Goal: Transaction & Acquisition: Purchase product/service

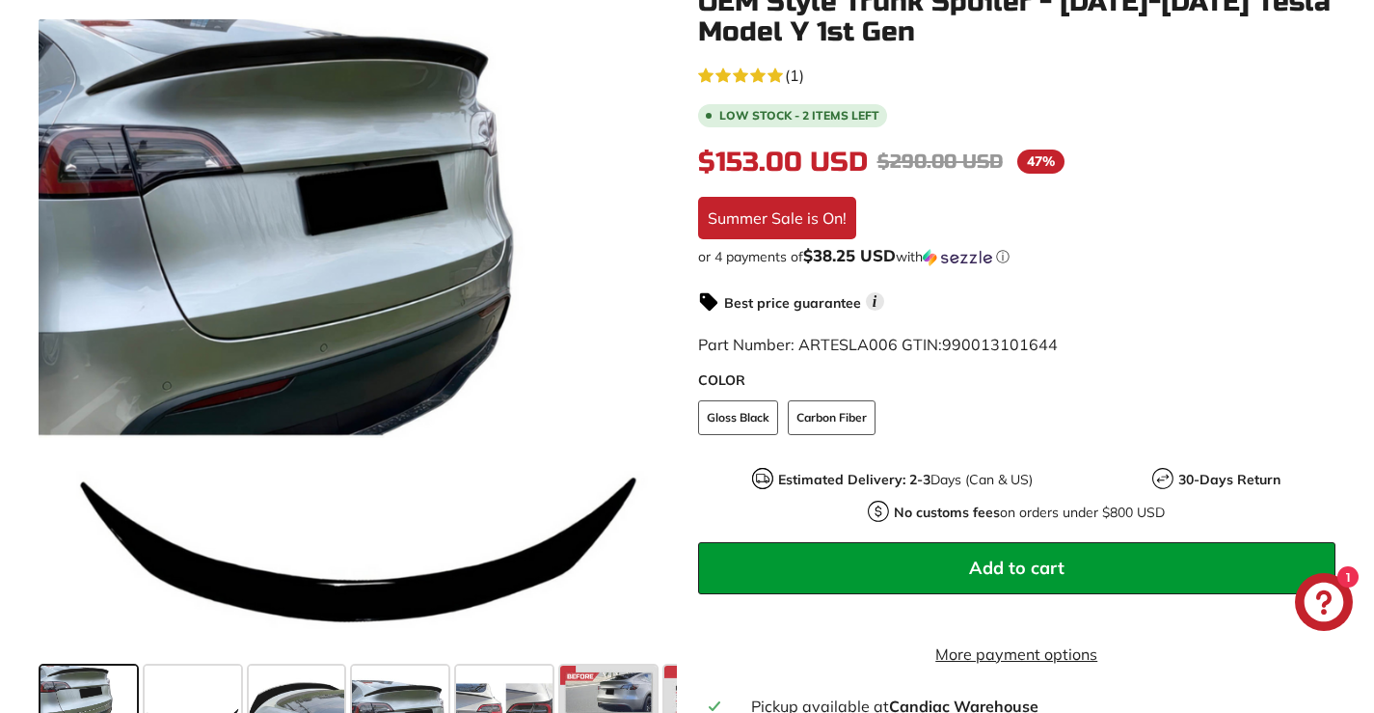
scroll to position [578, 0]
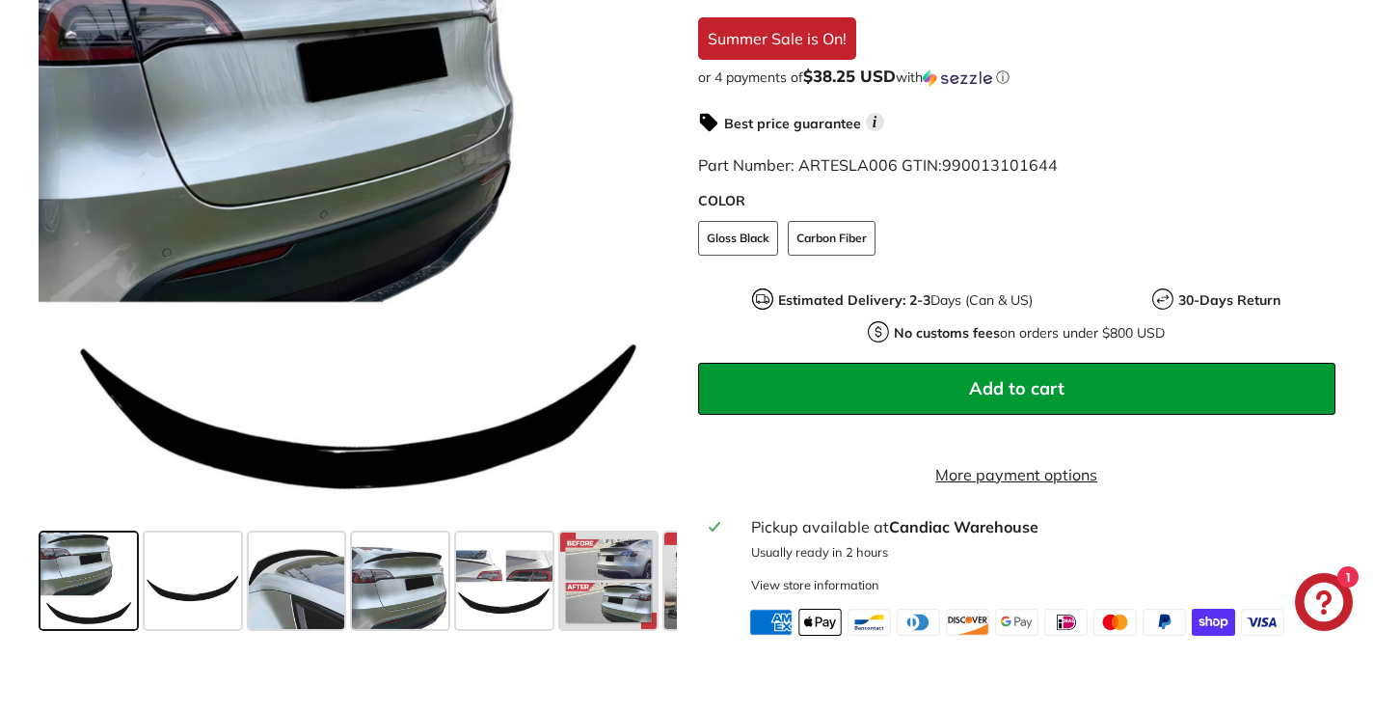
click at [904, 388] on button "Add to cart" at bounding box center [1017, 389] width 638 height 52
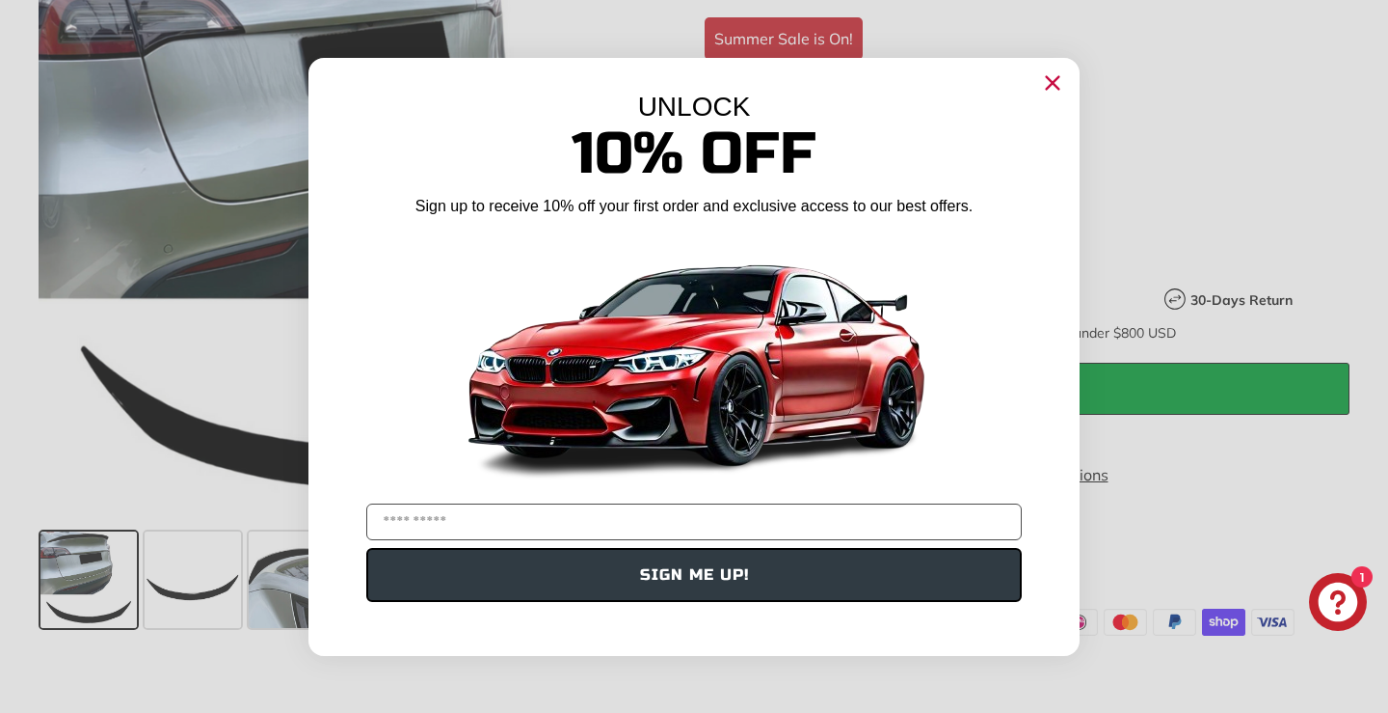
click at [1056, 85] on icon "Close dialog" at bounding box center [1053, 82] width 13 height 13
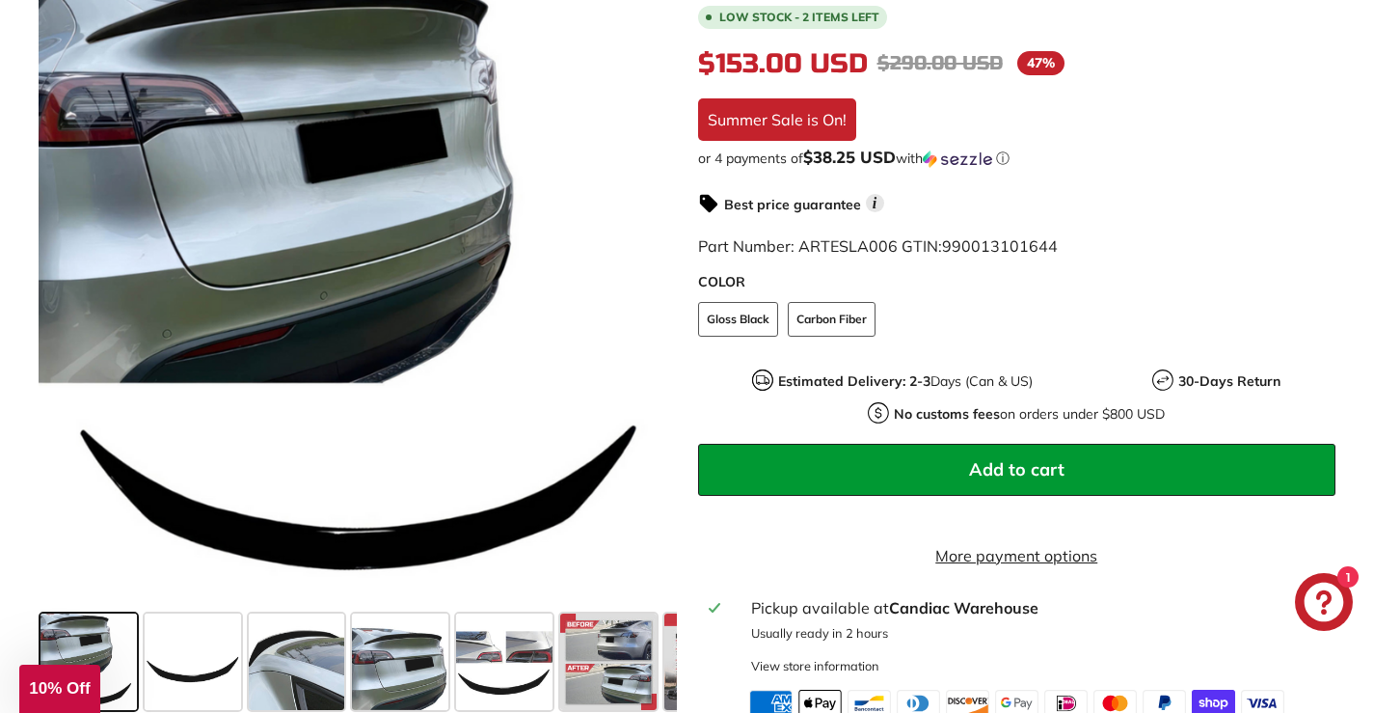
scroll to position [482, 0]
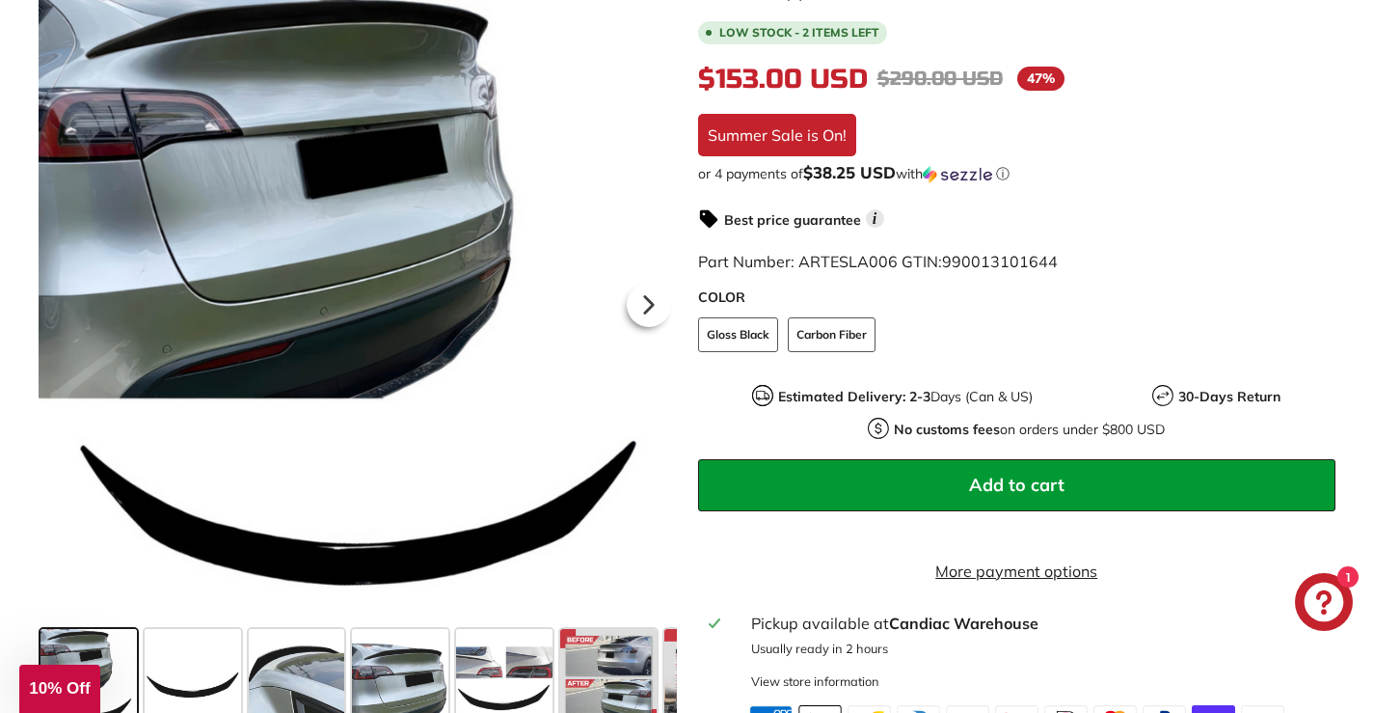
drag, startPoint x: 875, startPoint y: 469, endPoint x: 655, endPoint y: 554, distance: 236.9
click at [703, 646] on div "**********" at bounding box center [1017, 574] width 638 height 231
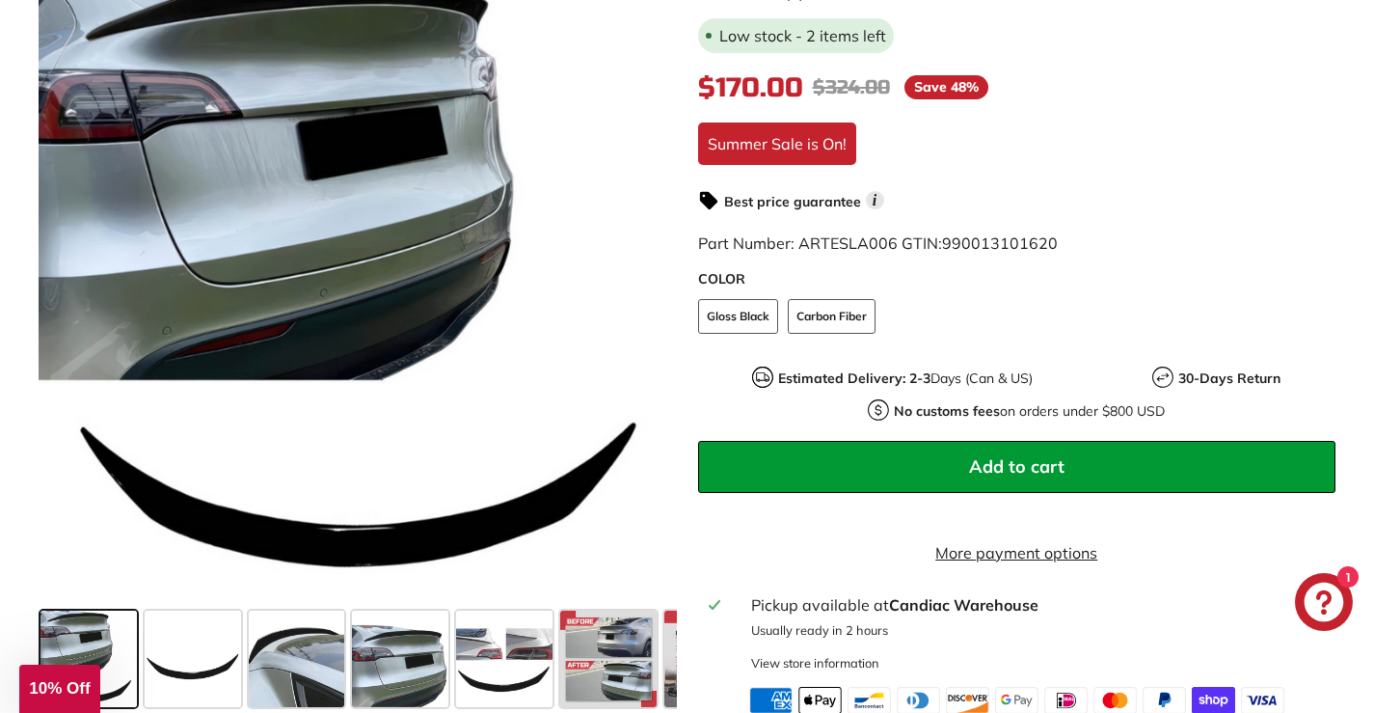
click at [1022, 464] on span "Add to cart" at bounding box center [1016, 466] width 95 height 22
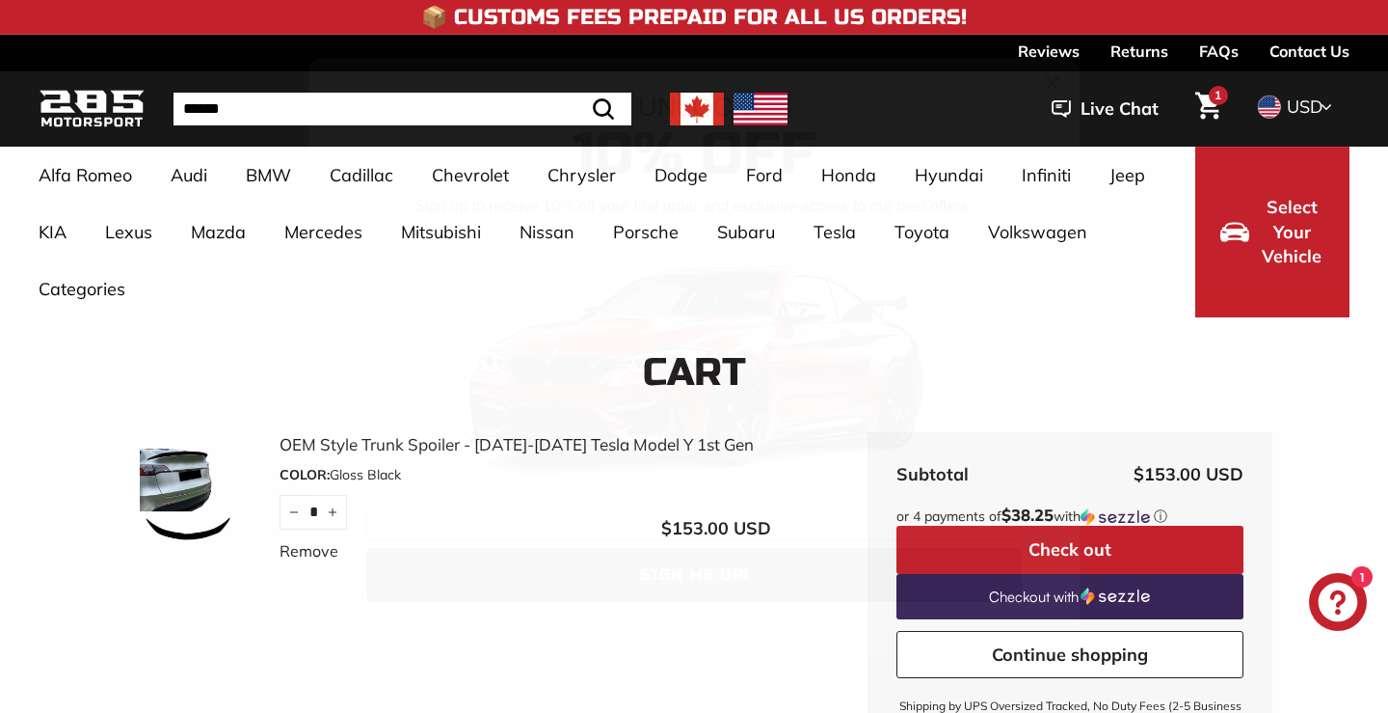
click at [1067, 87] on circle "Close dialog" at bounding box center [1052, 81] width 29 height 29
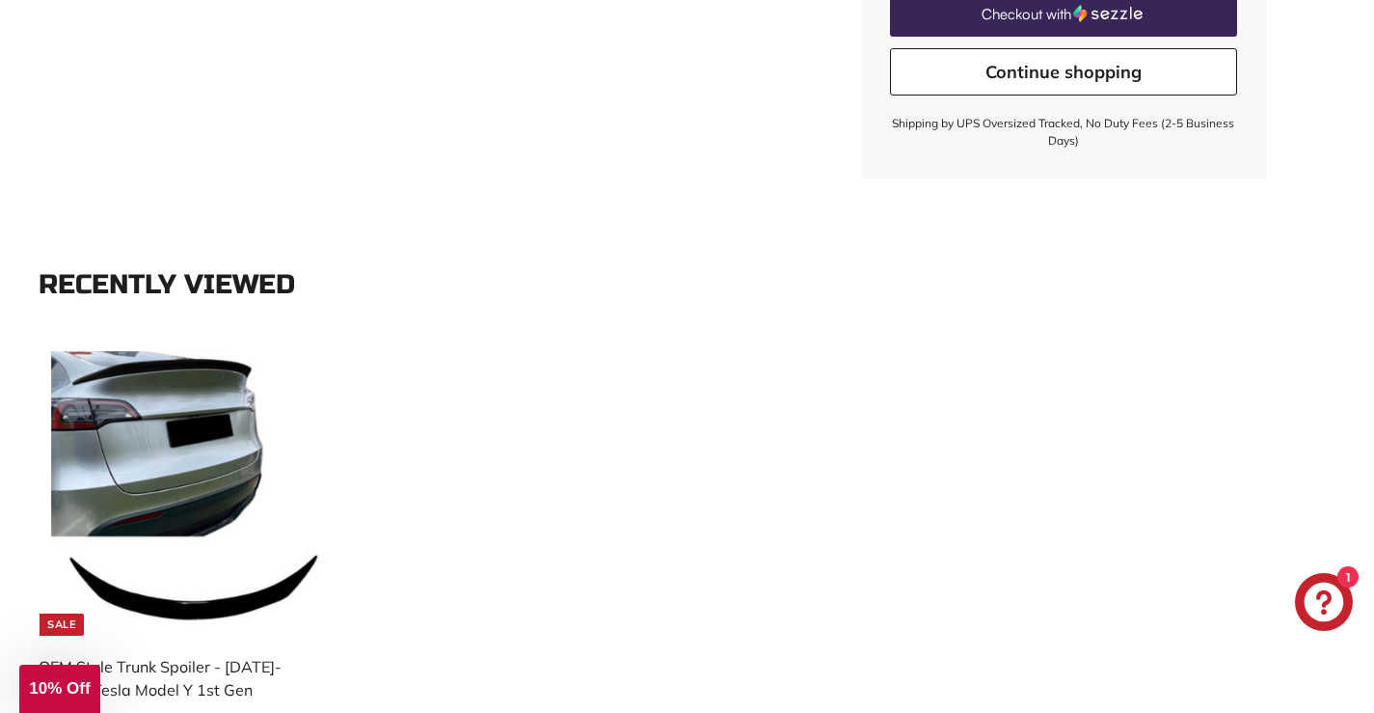
scroll to position [868, 0]
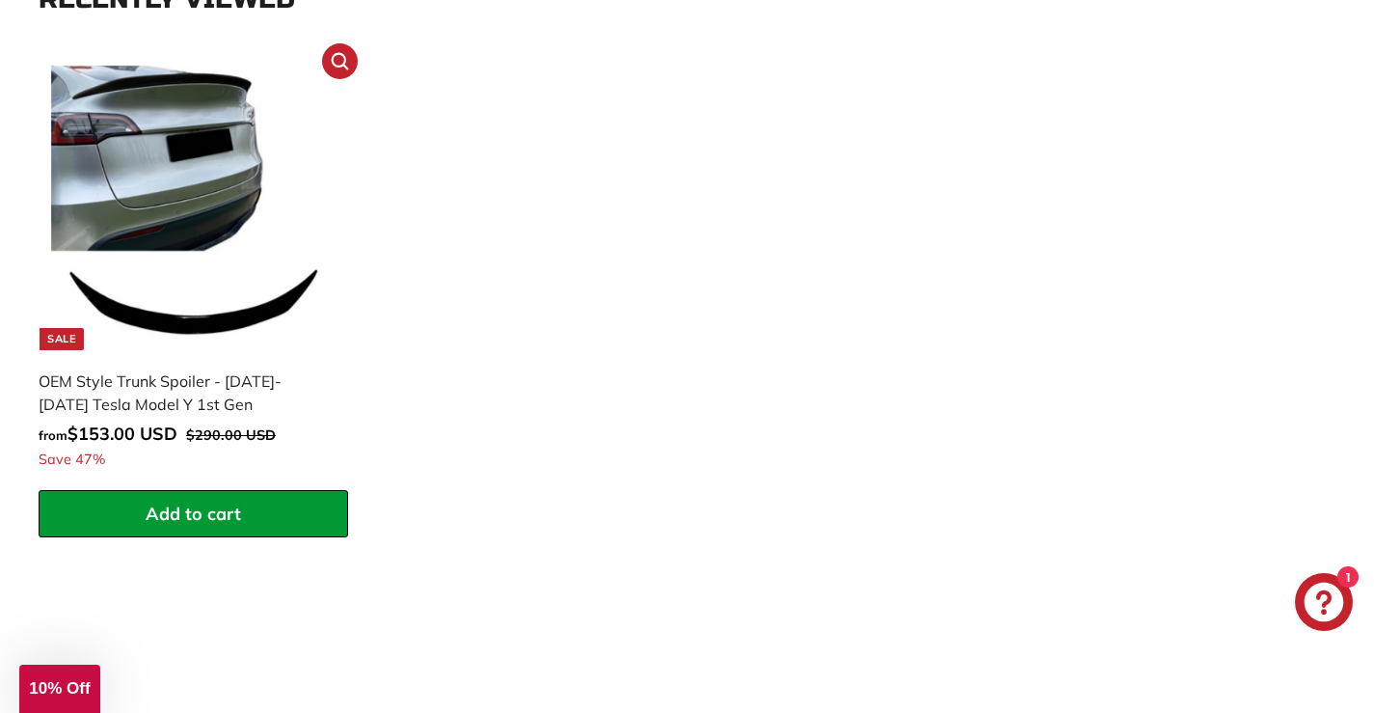
click at [158, 249] on img at bounding box center [193, 208] width 285 height 285
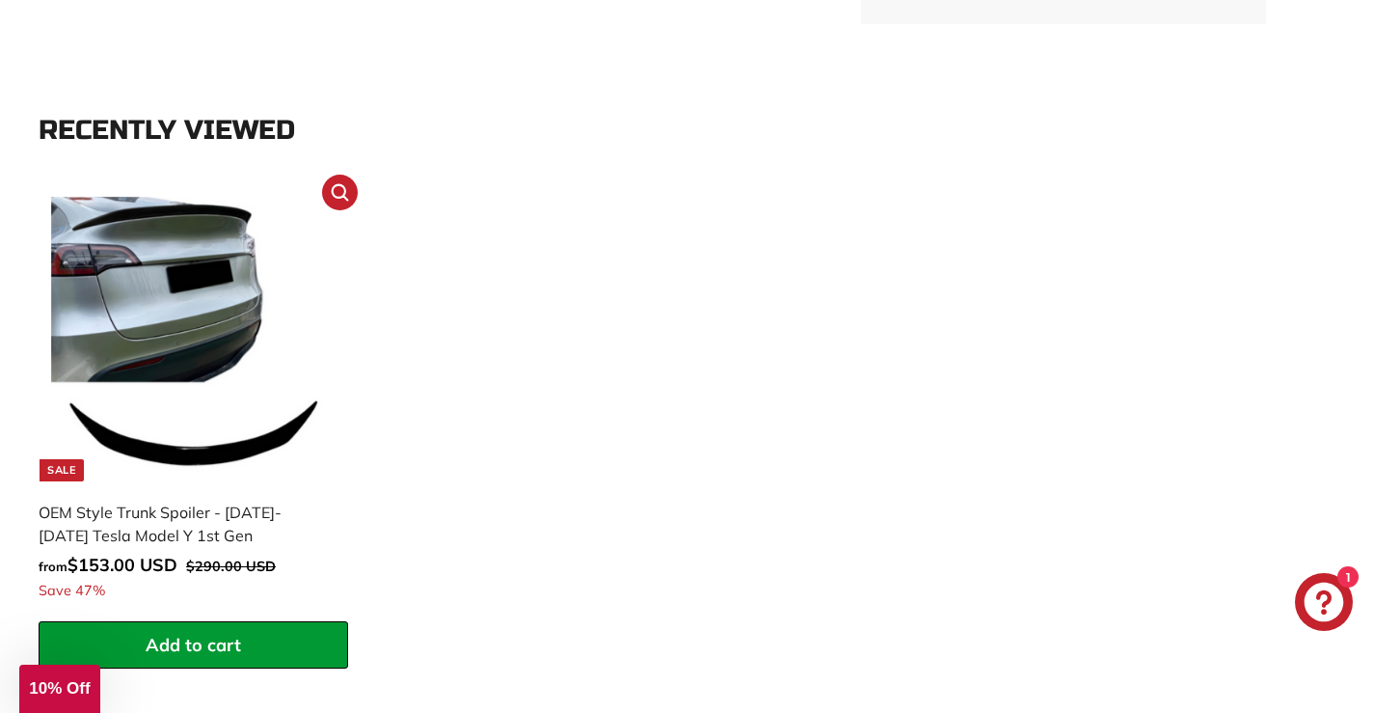
scroll to position [482, 0]
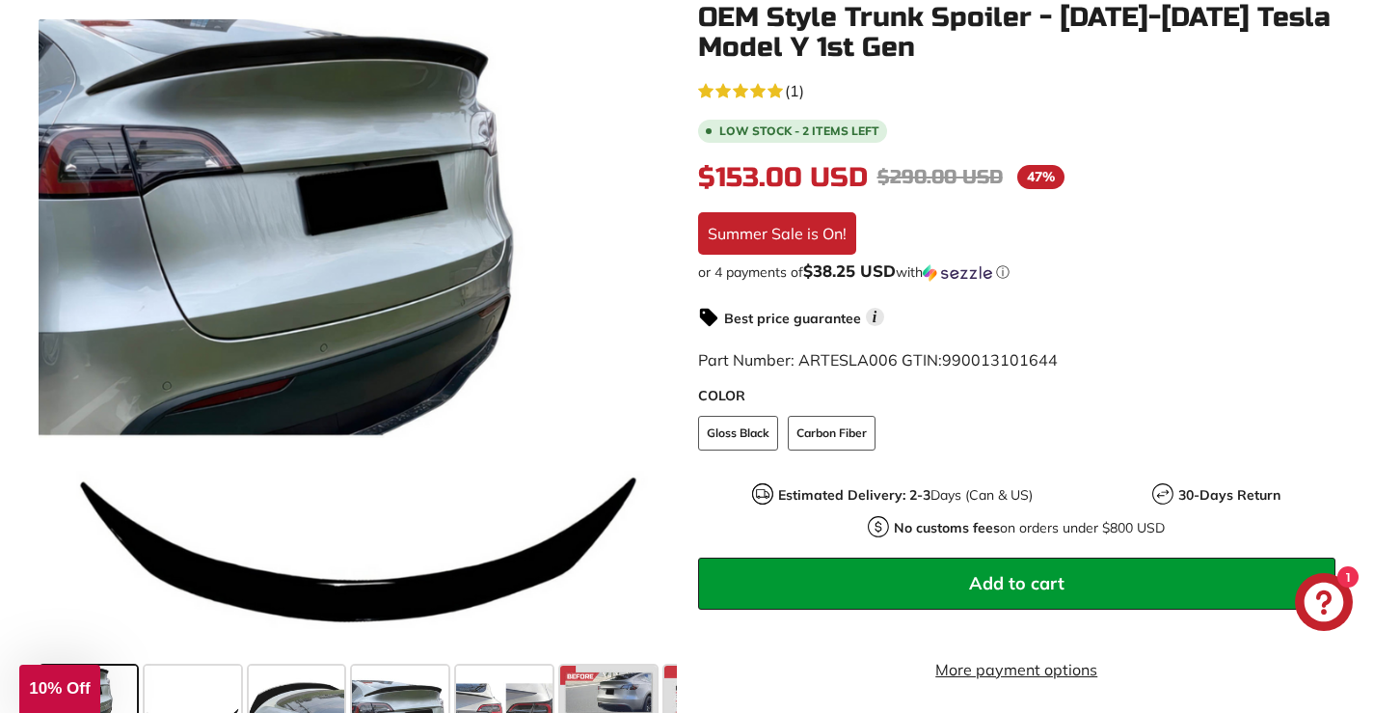
scroll to position [675, 0]
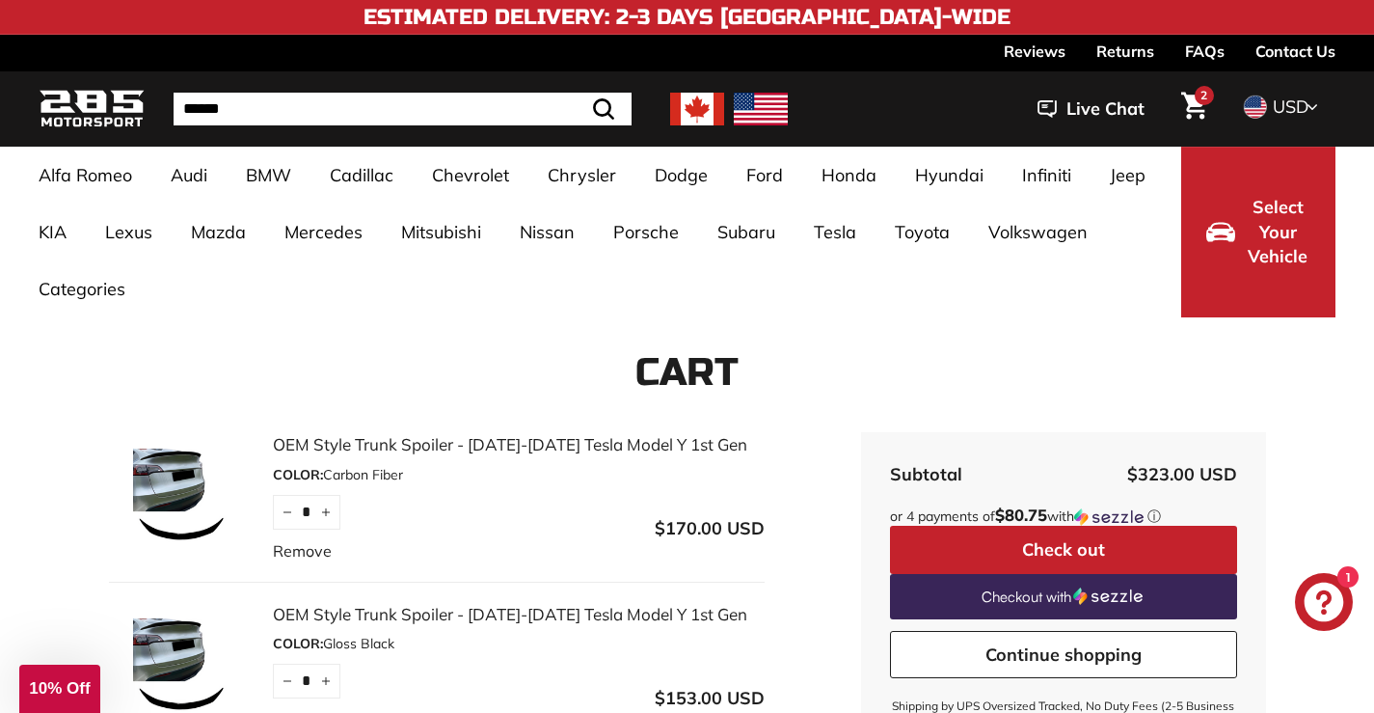
click at [1200, 101] on span "2" at bounding box center [1203, 96] width 7 height 12
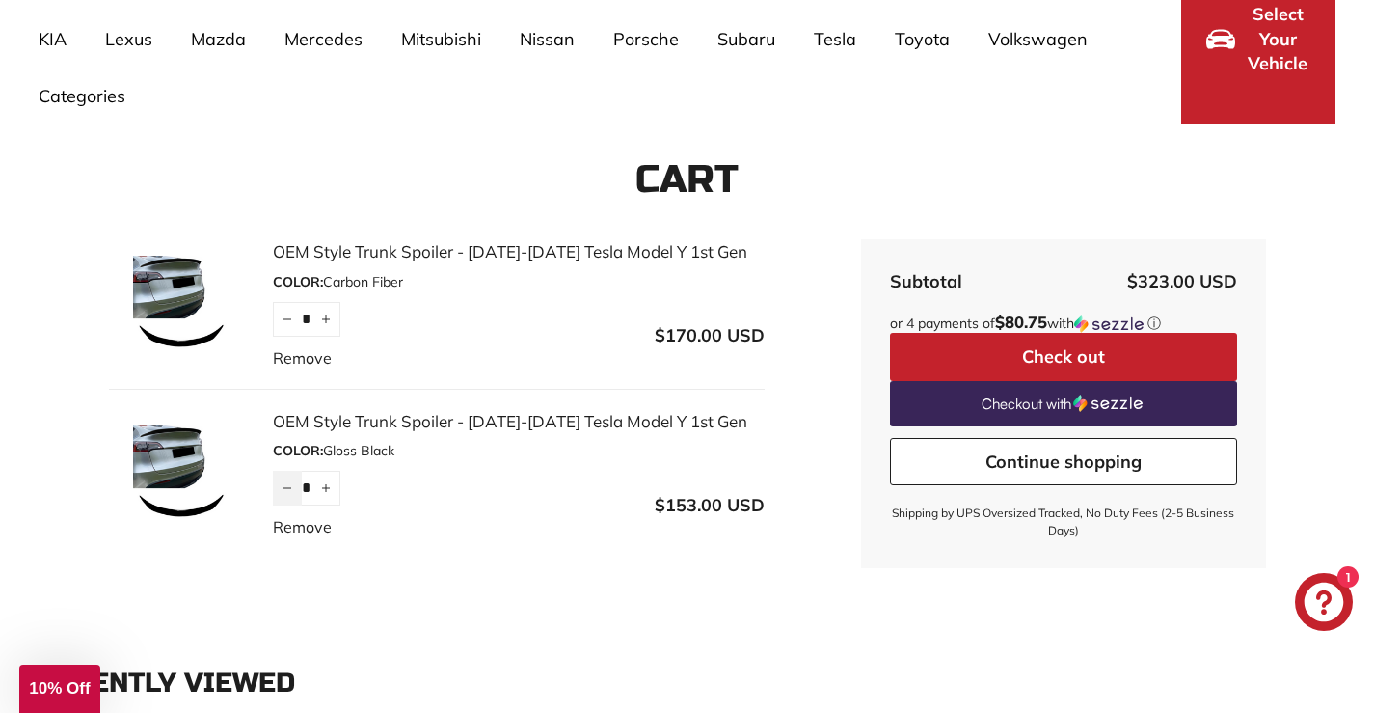
click at [290, 490] on icon "Reduce item quantity by one" at bounding box center [287, 488] width 10 height 10
type input "*"
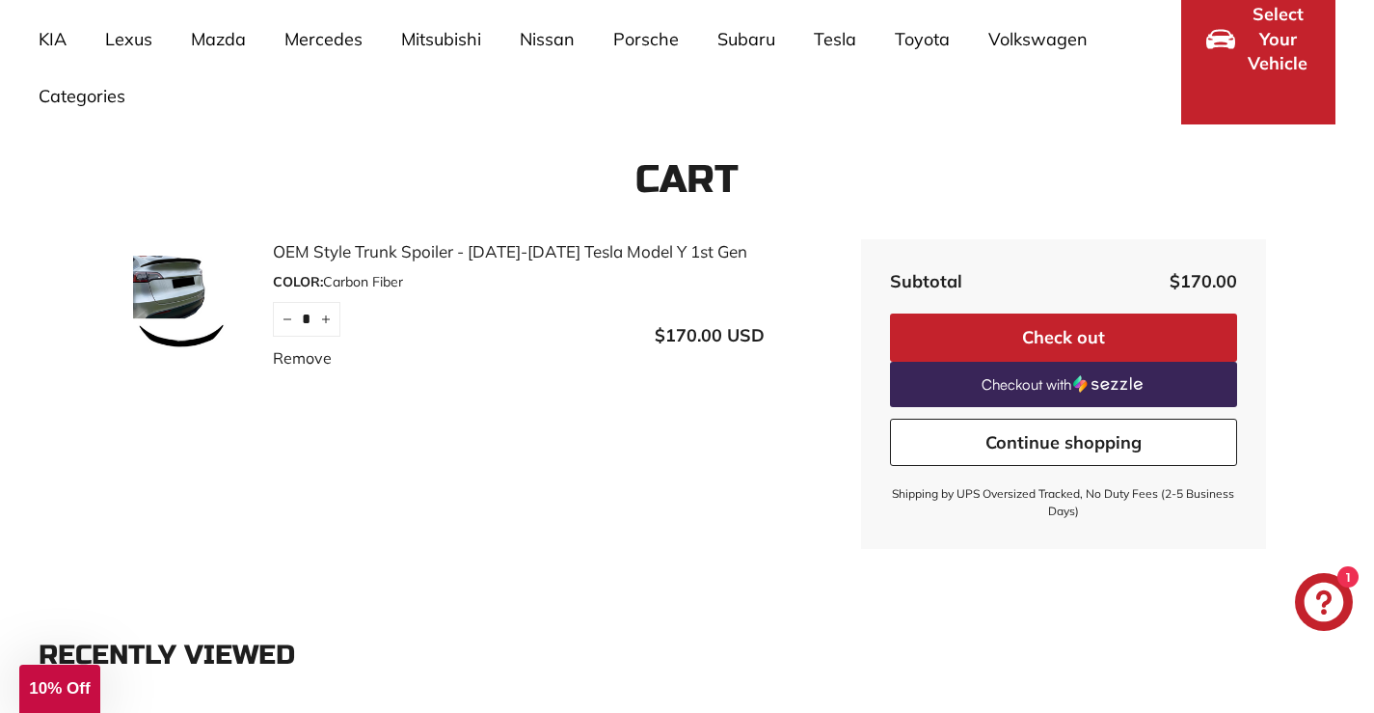
click at [1098, 340] on button "Check out" at bounding box center [1063, 337] width 347 height 48
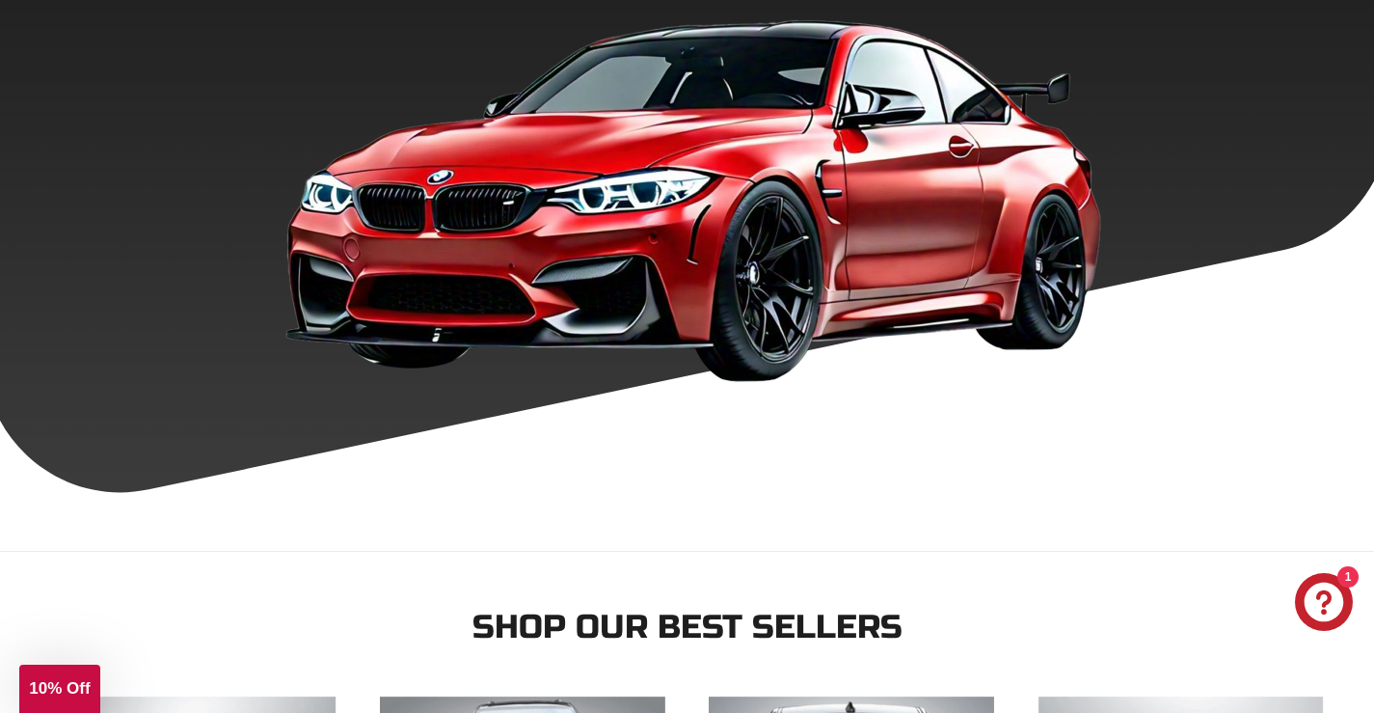
scroll to position [193, 0]
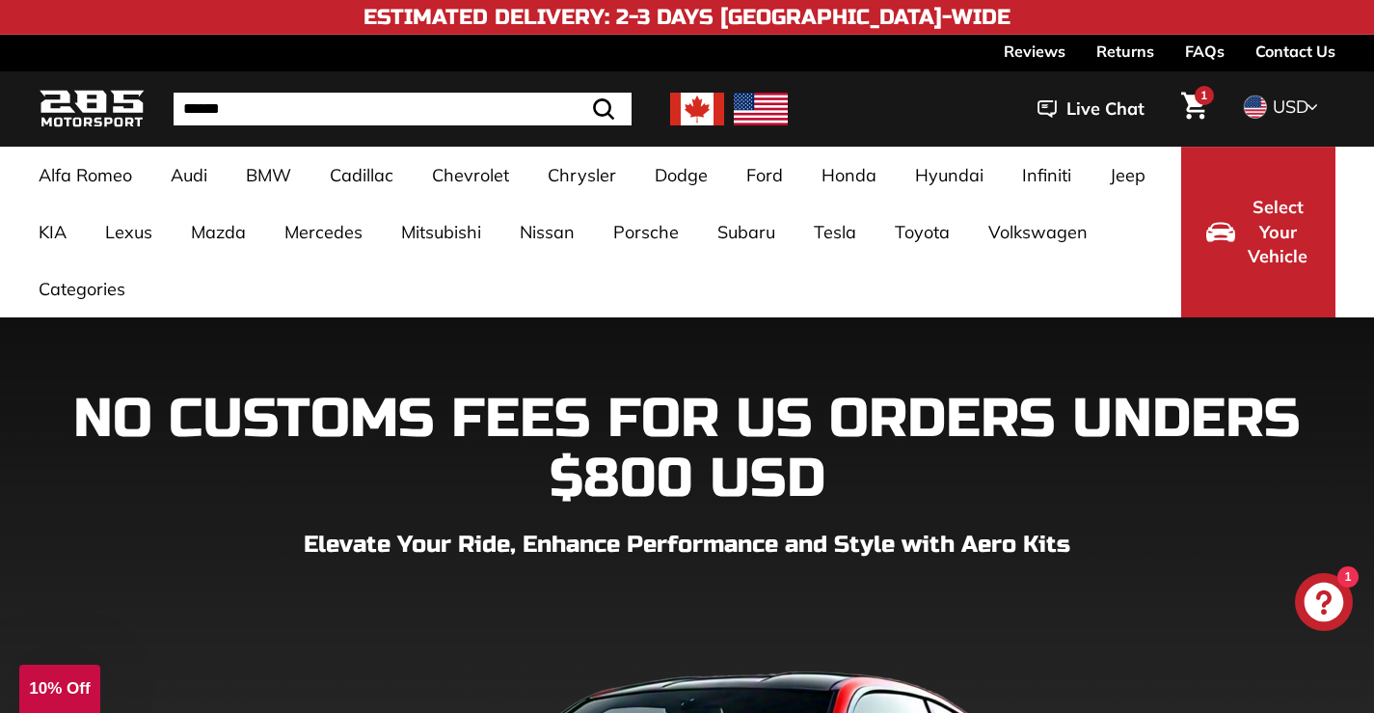
click at [1189, 106] on icon "Cart" at bounding box center [1194, 106] width 26 height 27
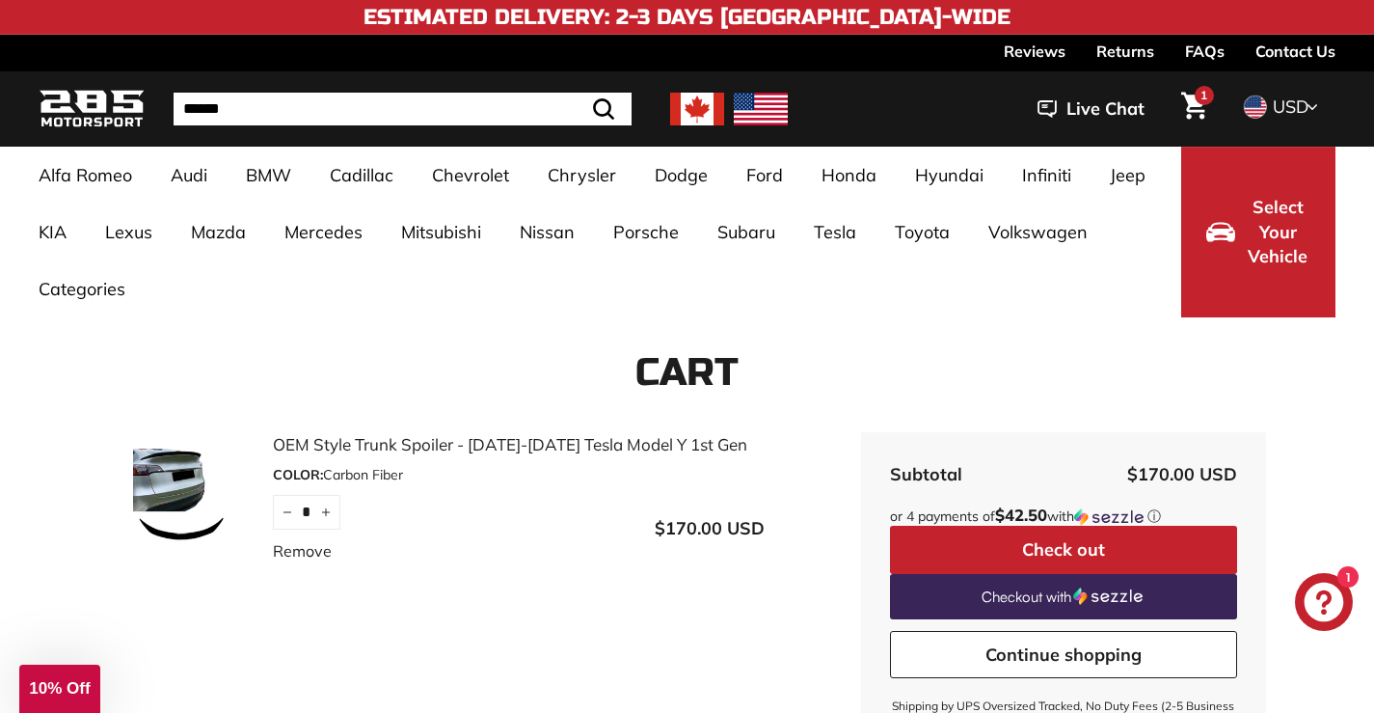
click at [752, 115] on img at bounding box center [761, 109] width 54 height 33
click at [767, 118] on img at bounding box center [761, 109] width 54 height 33
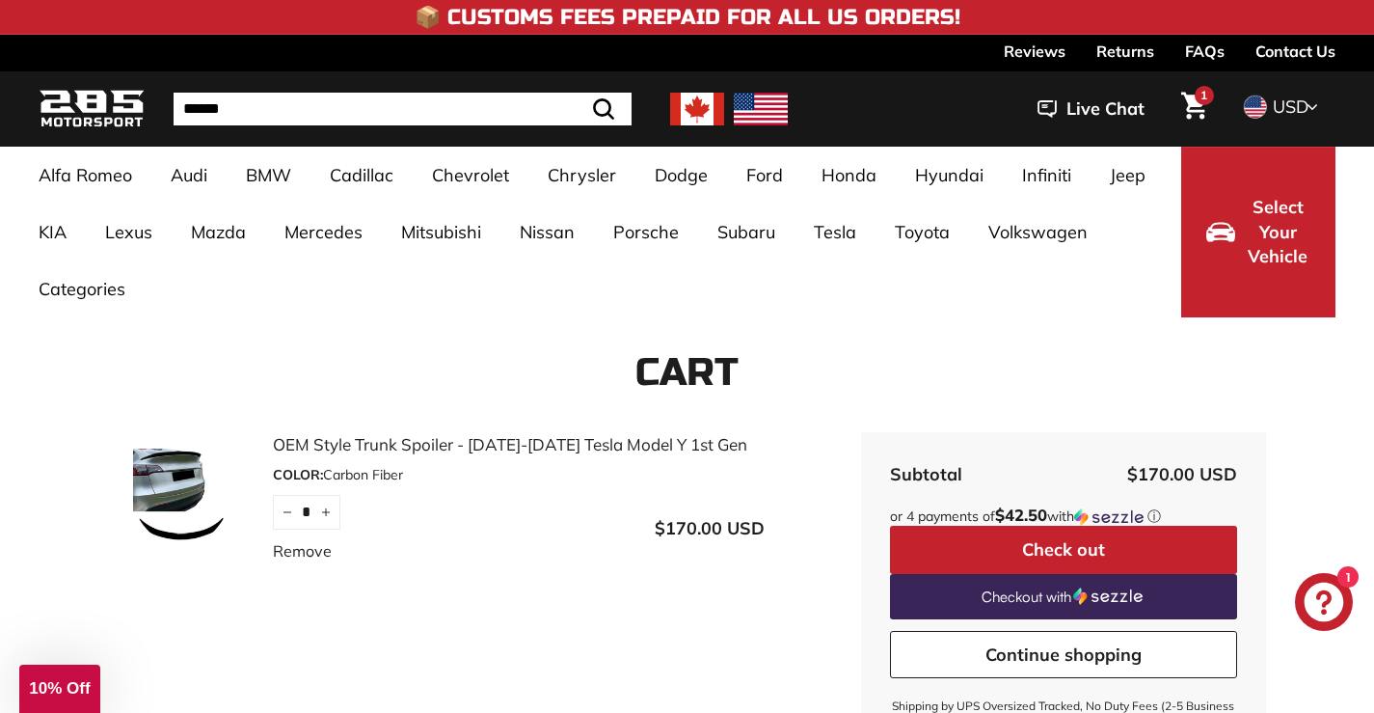
click at [767, 118] on img at bounding box center [761, 109] width 54 height 33
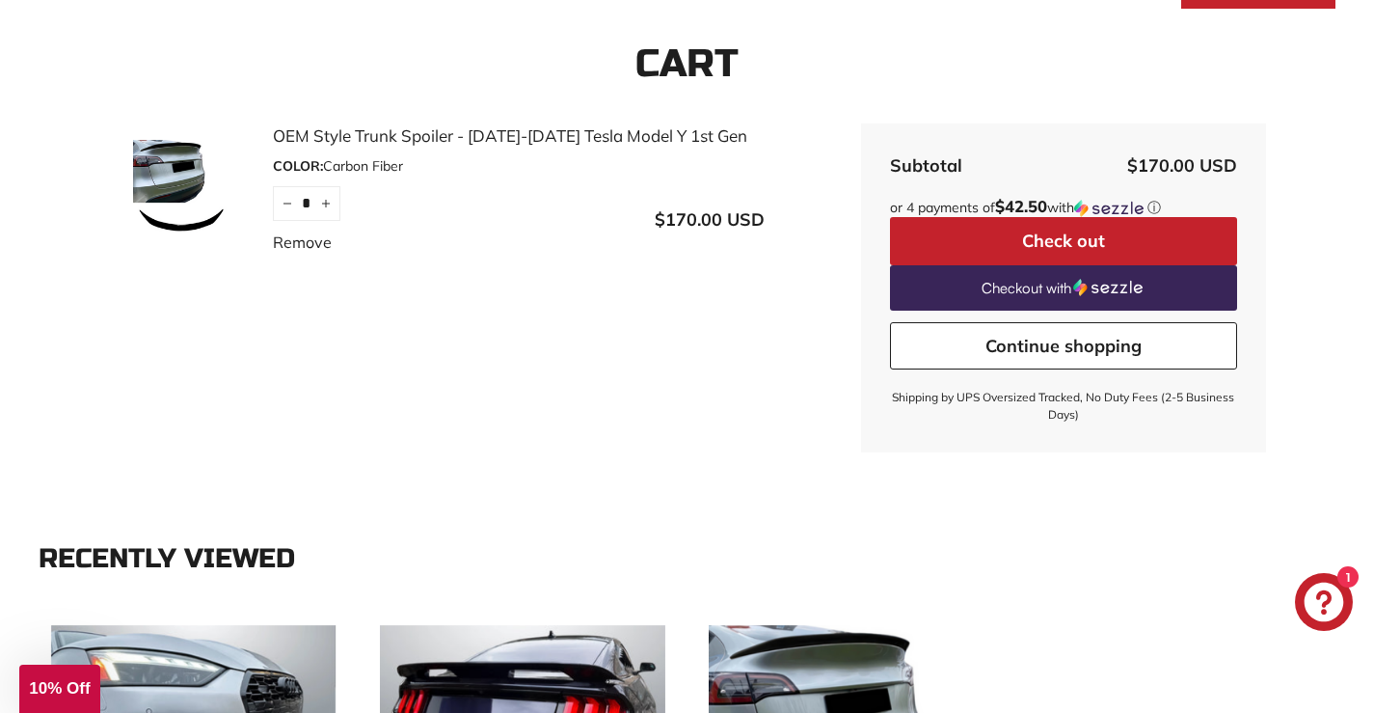
scroll to position [96, 0]
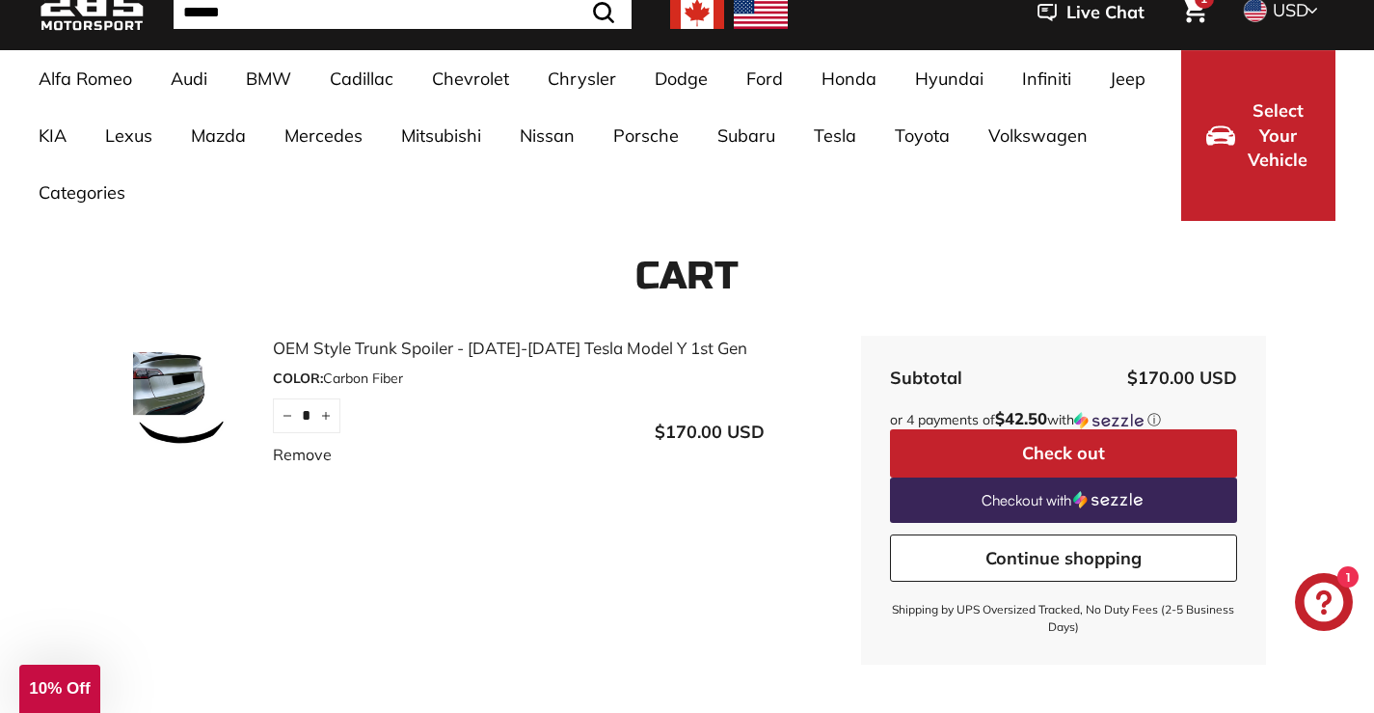
click at [1043, 450] on button "Check out" at bounding box center [1063, 453] width 347 height 48
